Goal: Information Seeking & Learning: Learn about a topic

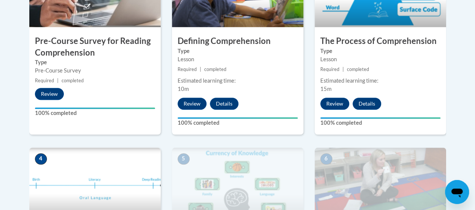
scroll to position [263, 0]
